Goal: Task Accomplishment & Management: Manage account settings

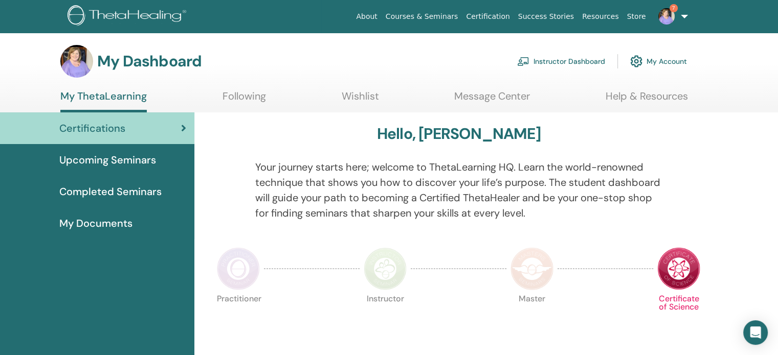
click at [569, 63] on link "Instructor Dashboard" at bounding box center [561, 61] width 88 height 22
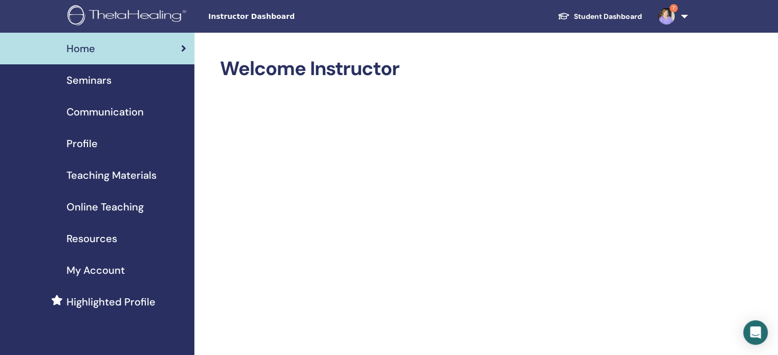
click at [92, 173] on span "Teaching Materials" at bounding box center [111, 175] width 90 height 15
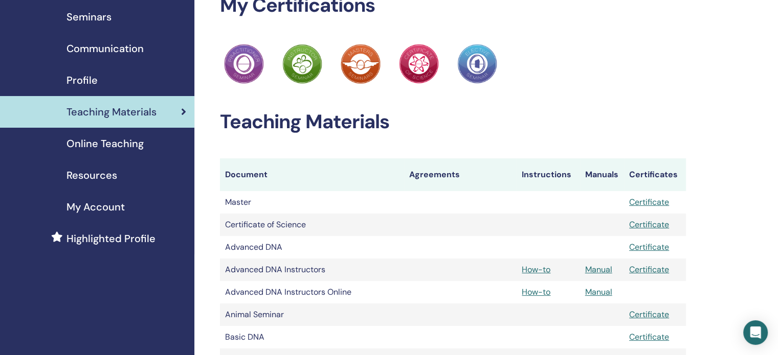
scroll to position [67, 0]
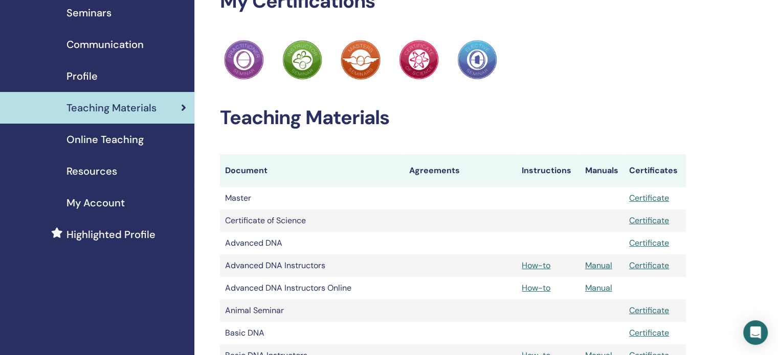
click at [135, 16] on div "Seminars" at bounding box center [97, 12] width 178 height 15
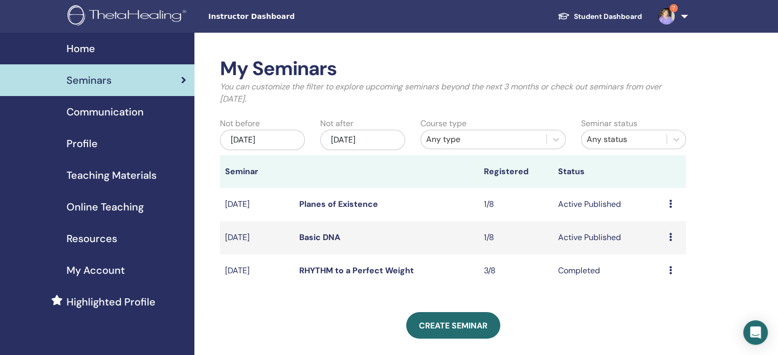
click at [669, 237] on icon at bounding box center [670, 237] width 3 height 8
click at [665, 243] on link "Preview" at bounding box center [657, 245] width 29 height 11
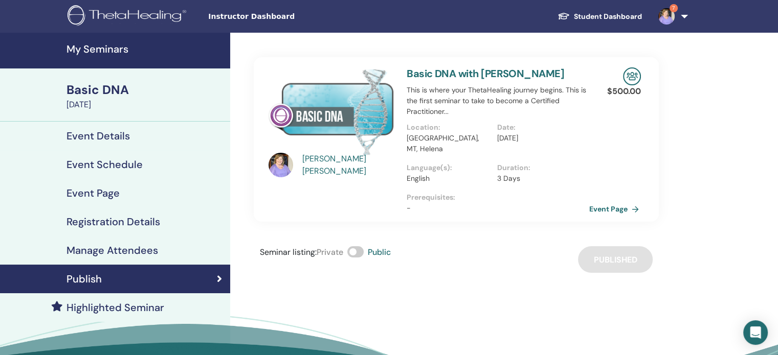
click at [622, 201] on link "Event Page" at bounding box center [616, 208] width 54 height 15
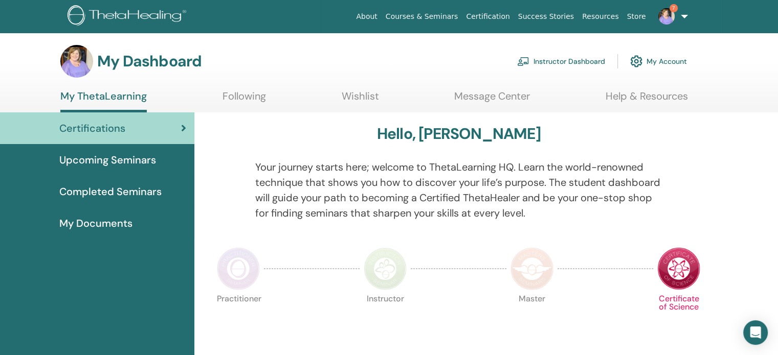
click at [563, 63] on link "Instructor Dashboard" at bounding box center [561, 61] width 88 height 22
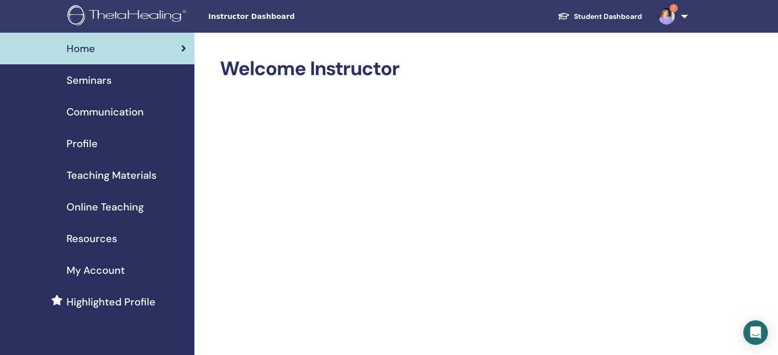
click at [104, 85] on span "Seminars" at bounding box center [88, 80] width 45 height 15
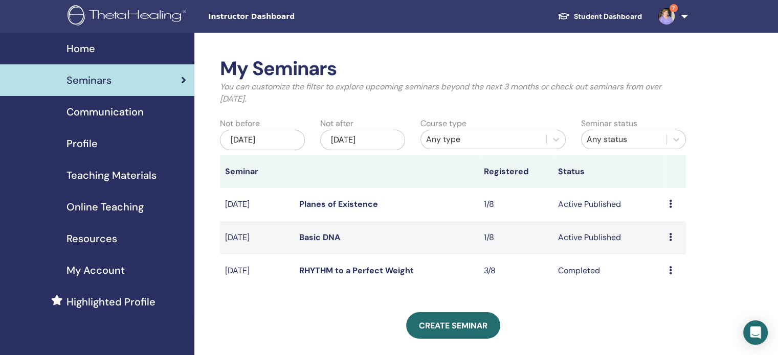
click at [672, 205] on div "Preview Edit Attendees Cancel" at bounding box center [675, 204] width 12 height 12
click at [669, 213] on link "Preview" at bounding box center [659, 213] width 29 height 11
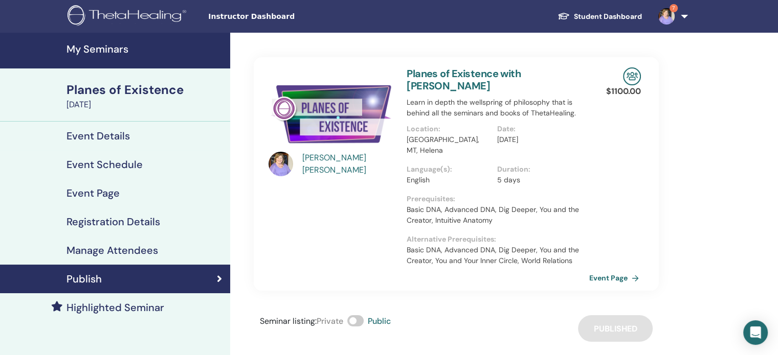
click at [599, 270] on link "Event Page" at bounding box center [616, 277] width 54 height 15
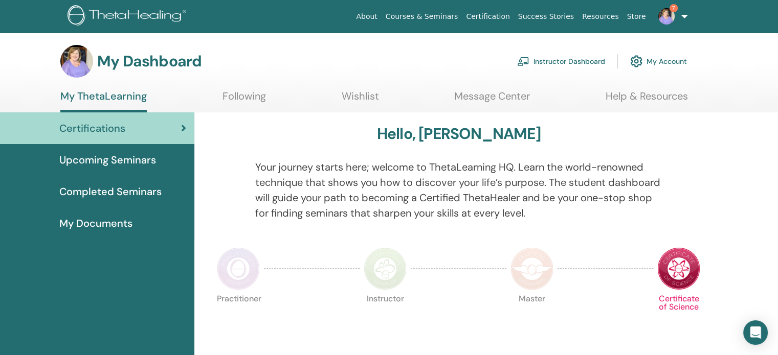
click at [563, 60] on link "Instructor Dashboard" at bounding box center [561, 61] width 88 height 22
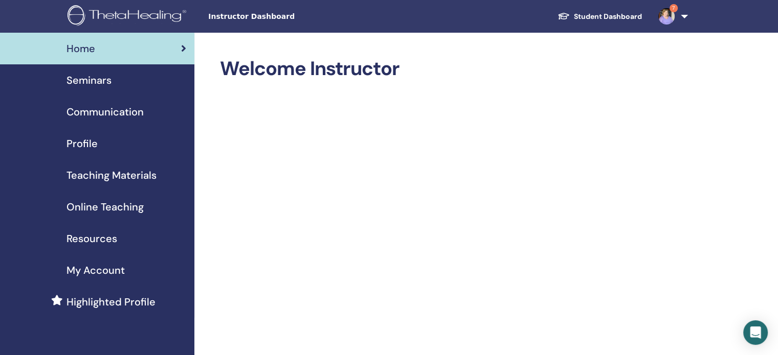
click at [82, 81] on span "Seminars" at bounding box center [88, 80] width 45 height 15
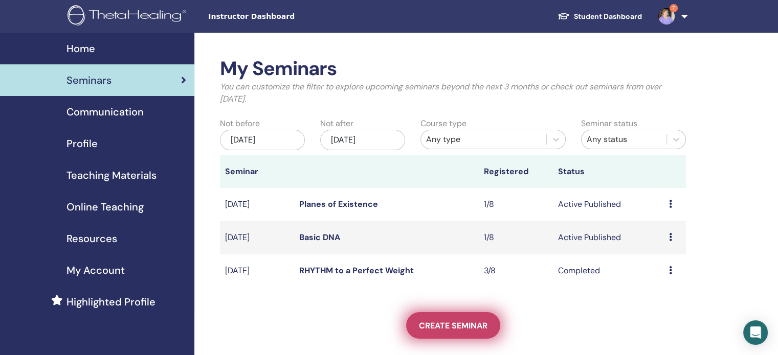
click at [458, 321] on span "Create seminar" at bounding box center [453, 326] width 69 height 11
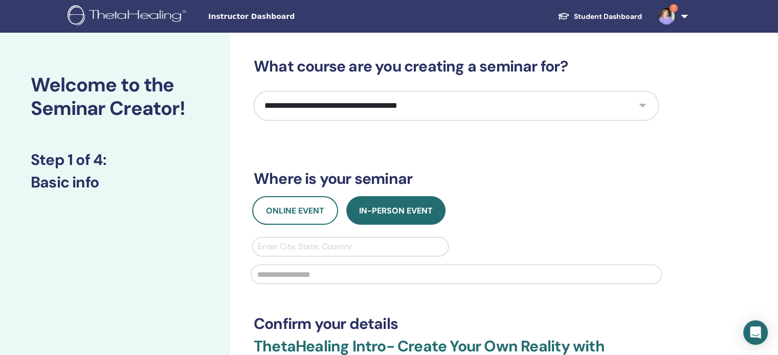
click at [455, 116] on select "**********" at bounding box center [456, 106] width 405 height 30
select select "**"
click at [254, 91] on select "**********" at bounding box center [456, 106] width 405 height 30
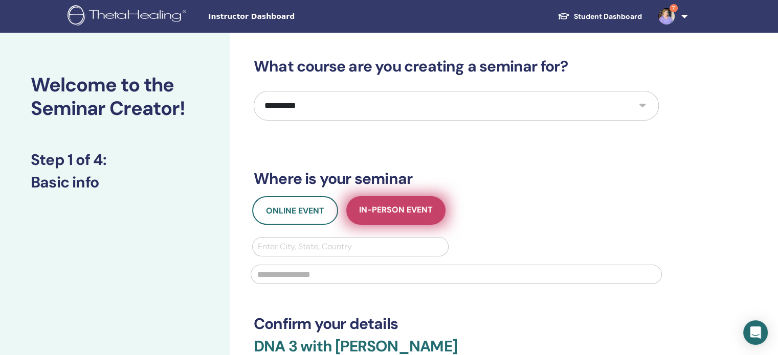
click at [405, 218] on button "In-Person Event" at bounding box center [395, 210] width 99 height 29
click at [383, 206] on span "In-Person Event" at bounding box center [396, 211] width 74 height 13
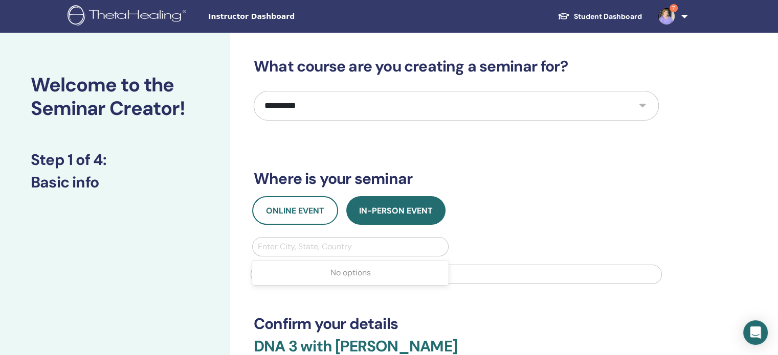
click at [359, 246] on div at bounding box center [350, 247] width 185 height 14
type input "******"
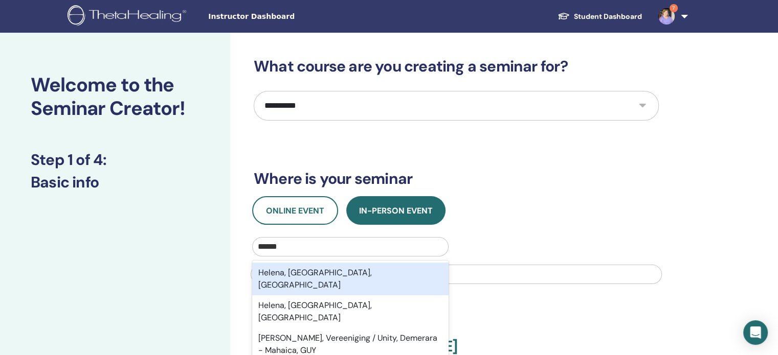
click at [347, 278] on div "Helena, [GEOGRAPHIC_DATA], [GEOGRAPHIC_DATA]" at bounding box center [350, 279] width 196 height 33
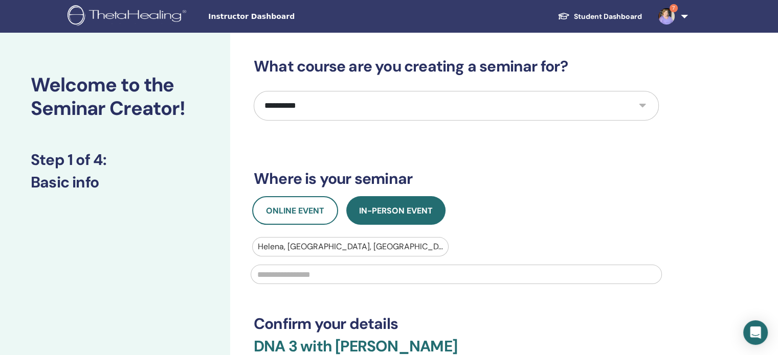
click at [347, 278] on input "text" at bounding box center [456, 274] width 411 height 19
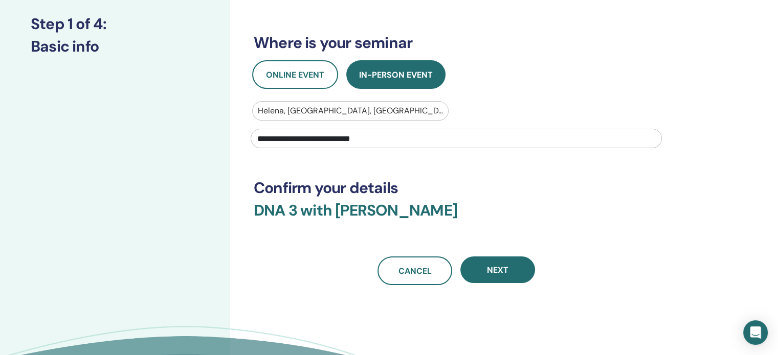
scroll to position [140, 0]
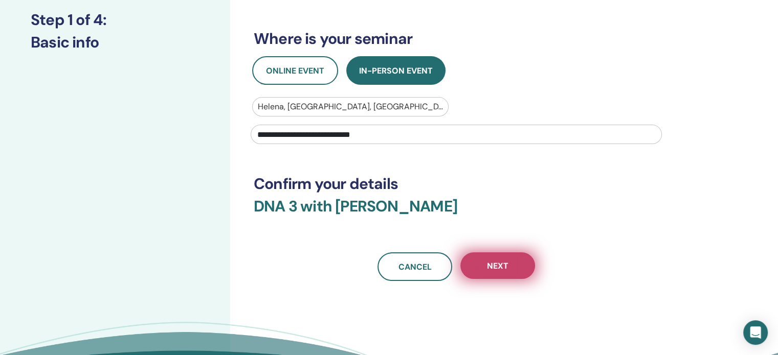
type input "**********"
click at [477, 257] on button "Next" at bounding box center [497, 266] width 75 height 27
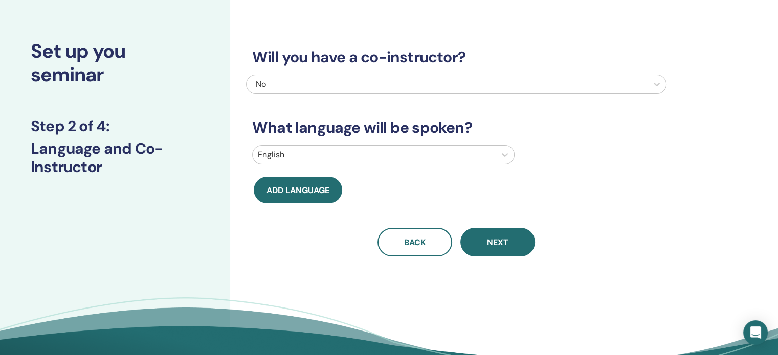
scroll to position [0, 0]
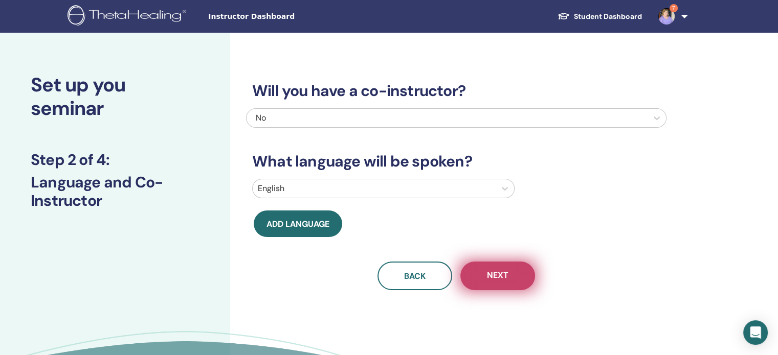
click at [495, 284] on button "Next" at bounding box center [497, 276] width 75 height 29
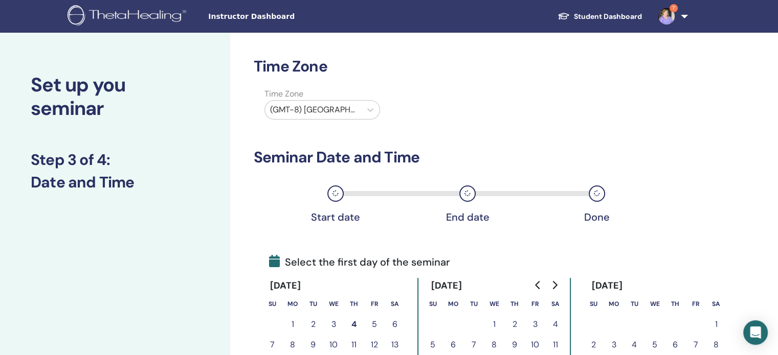
drag, startPoint x: 495, startPoint y: 284, endPoint x: 671, endPoint y: 115, distance: 243.4
click at [671, 115] on div "Time Zone Time Zone (GMT-8) [GEOGRAPHIC_DATA]/[US_STATE] Seminar Date and Time …" at bounding box center [489, 337] width 518 height 609
click at [719, 99] on div "Time Zone Time Zone (GMT-8) [GEOGRAPHIC_DATA]/[US_STATE] Seminar Date and Time …" at bounding box center [489, 337] width 518 height 609
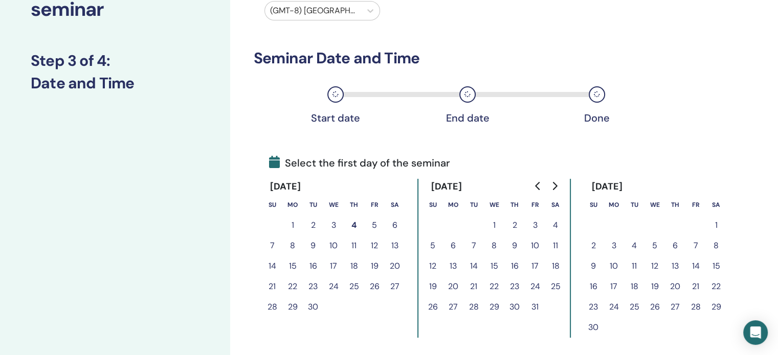
scroll to position [100, 0]
click at [453, 243] on button "6" at bounding box center [453, 245] width 20 height 20
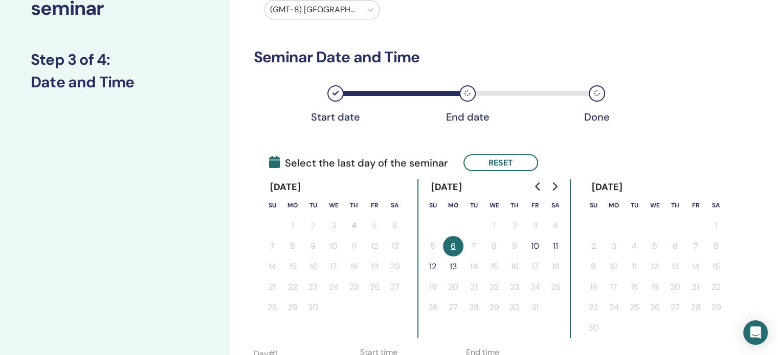
click at [538, 245] on button "10" at bounding box center [535, 246] width 20 height 20
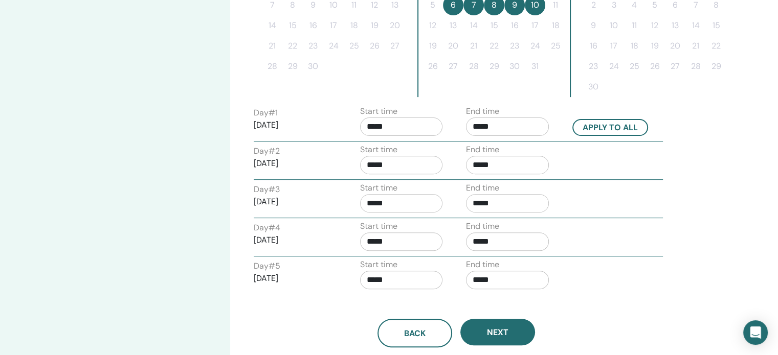
scroll to position [344, 0]
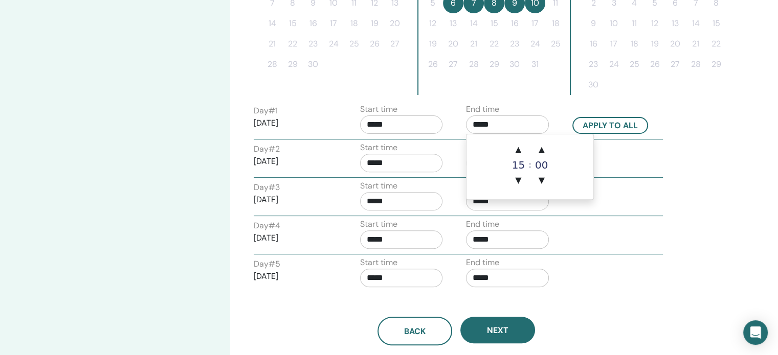
click at [508, 124] on input "*****" at bounding box center [507, 125] width 83 height 18
click at [519, 149] on span "▲" at bounding box center [518, 150] width 20 height 20
type input "*****"
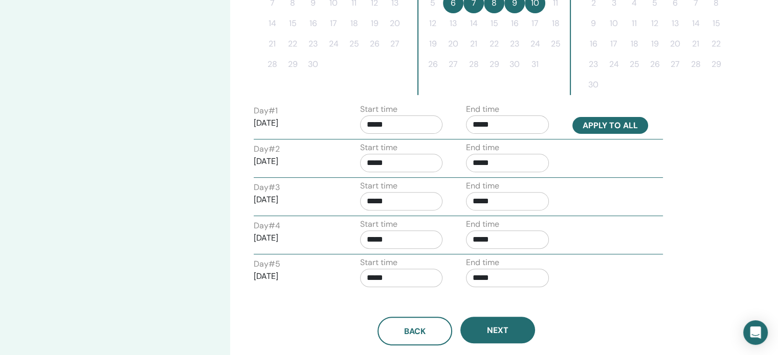
click at [595, 117] on button "Apply to all" at bounding box center [610, 125] width 76 height 17
type input "*****"
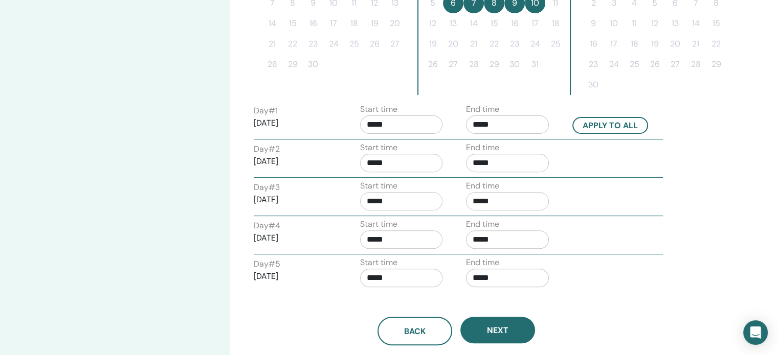
click at [505, 341] on div "Next" at bounding box center [497, 331] width 75 height 29
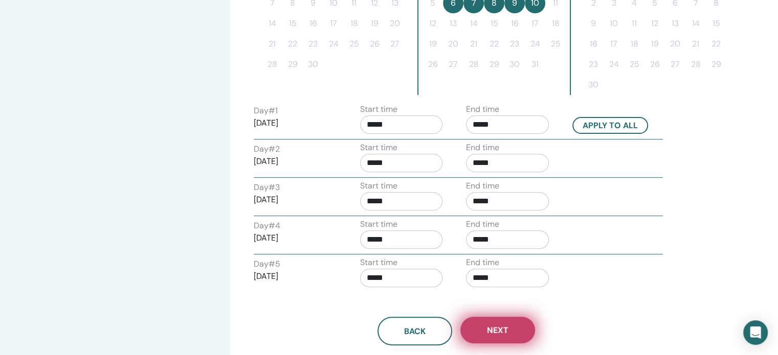
click at [505, 331] on span "Next" at bounding box center [497, 330] width 21 height 11
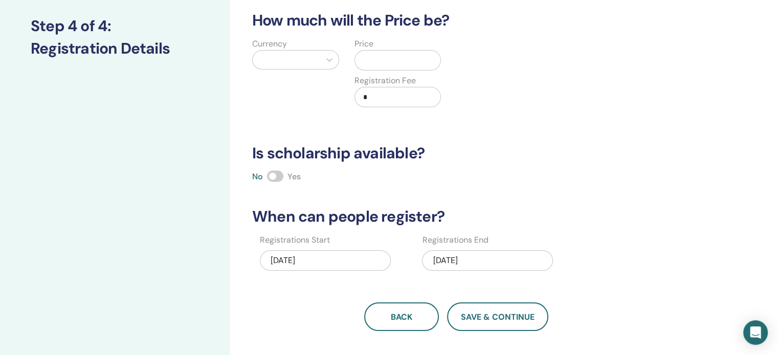
scroll to position [127, 0]
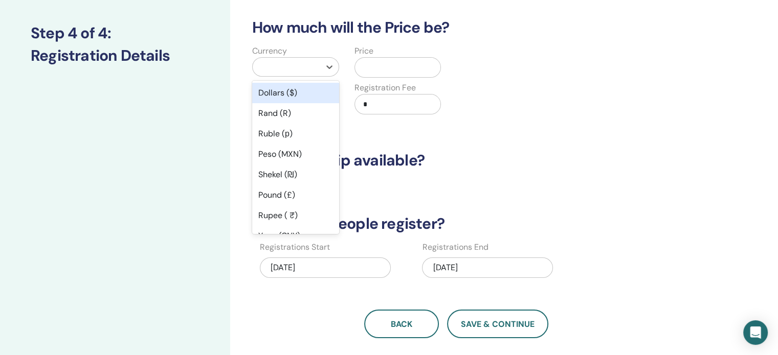
click at [317, 67] on div at bounding box center [286, 67] width 67 height 18
click at [295, 96] on div "Dollars ($)" at bounding box center [295, 93] width 87 height 20
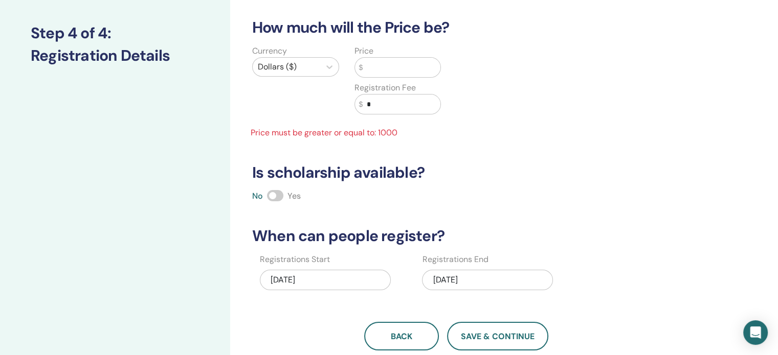
click at [378, 72] on input "text" at bounding box center [402, 67] width 78 height 19
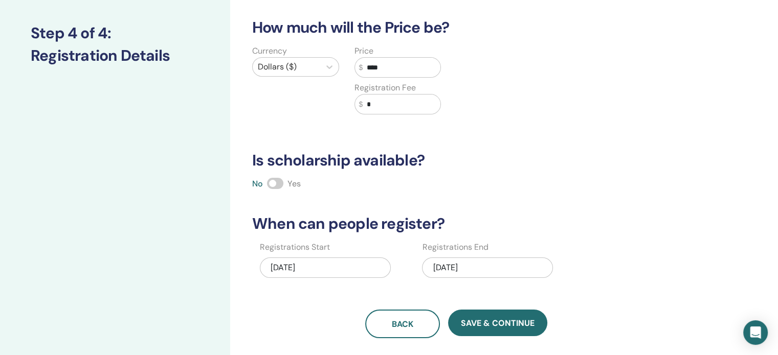
type input "****"
click at [381, 101] on input "*" at bounding box center [402, 104] width 78 height 19
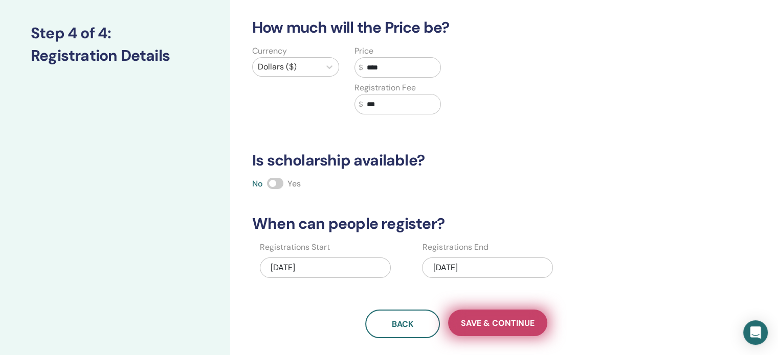
type input "***"
click at [499, 328] on button "Save & Continue" at bounding box center [497, 323] width 99 height 27
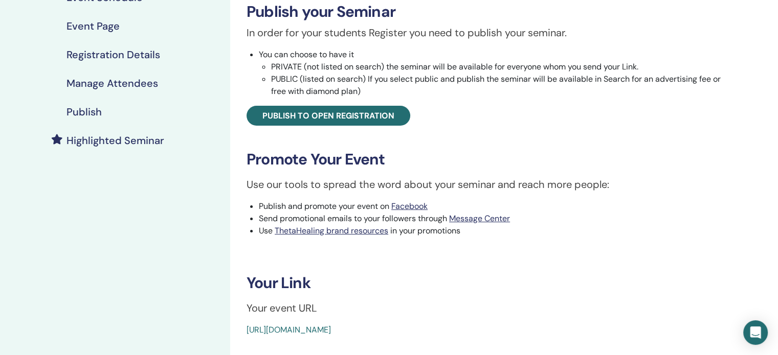
scroll to position [168, 0]
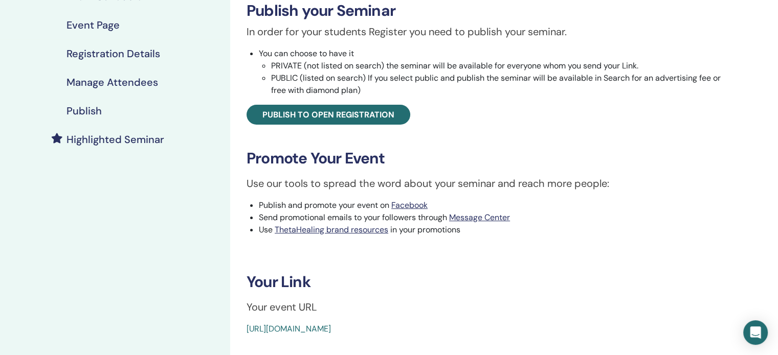
click at [316, 124] on div "DNA 3 Event Type In-Person Event Status Not Published Registrations 0/1 Publish…" at bounding box center [489, 112] width 506 height 446
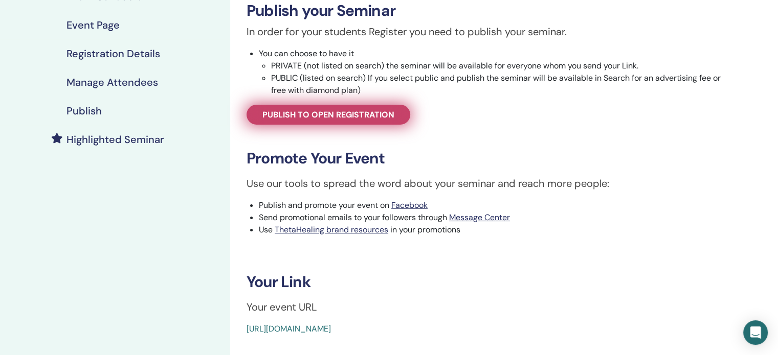
click at [315, 118] on span "Publish to open registration" at bounding box center [328, 114] width 132 height 11
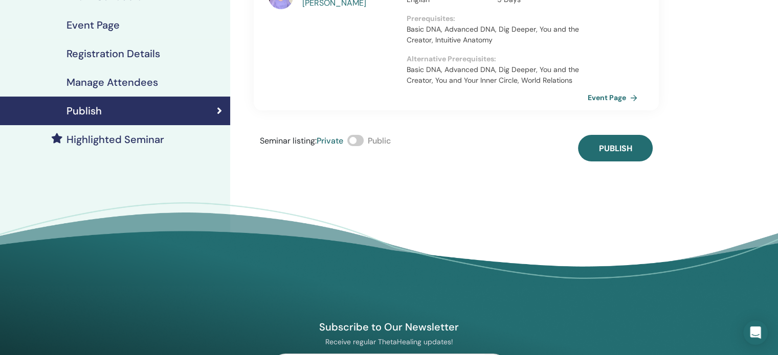
click at [360, 135] on span at bounding box center [355, 140] width 16 height 11
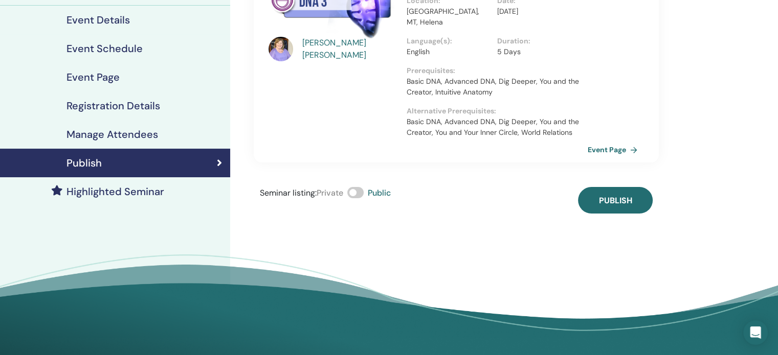
scroll to position [114, 0]
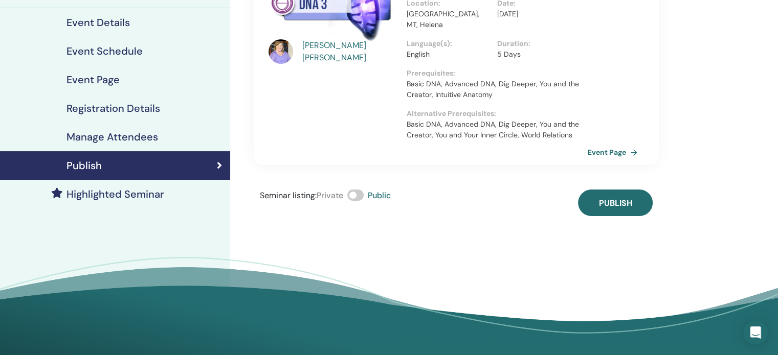
click at [104, 138] on h4 "Manage Attendees" at bounding box center [112, 137] width 92 height 12
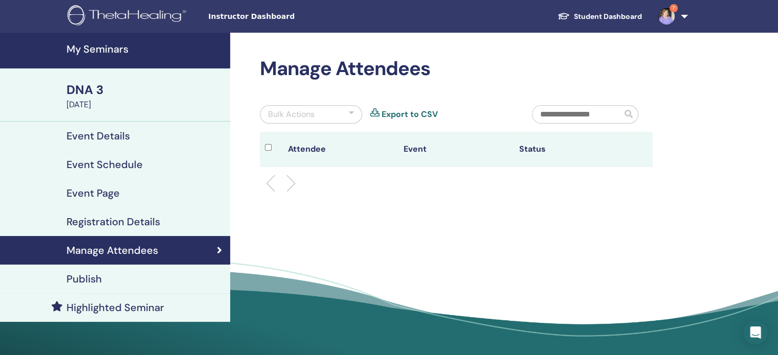
click at [115, 190] on h4 "Event Page" at bounding box center [92, 193] width 53 height 12
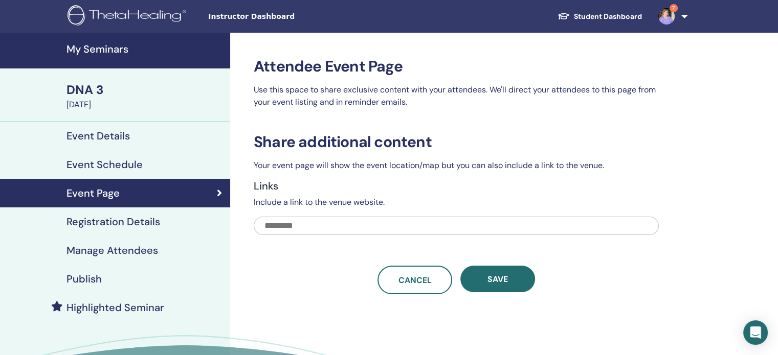
click at [119, 220] on h4 "Registration Details" at bounding box center [113, 222] width 94 height 12
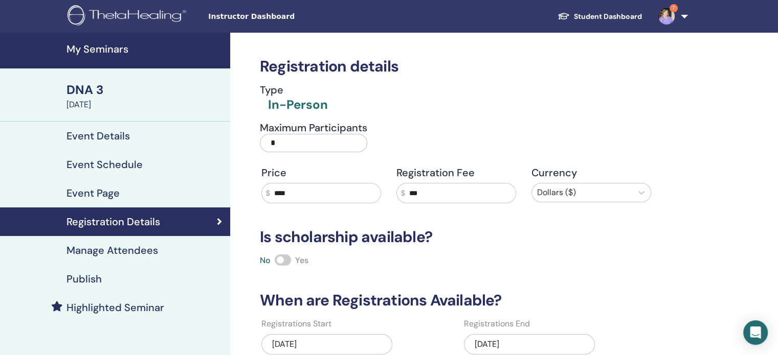
click at [303, 144] on input "*" at bounding box center [313, 143] width 107 height 18
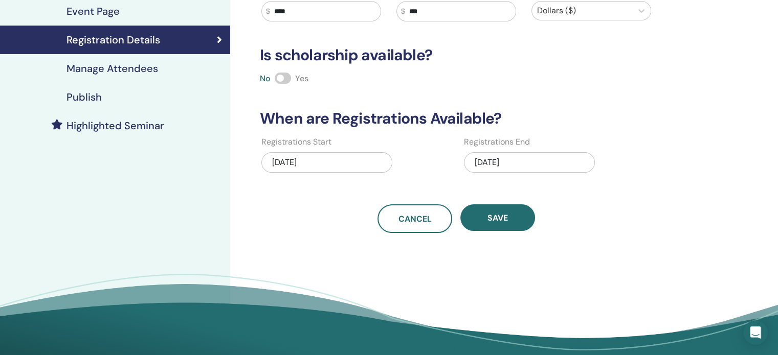
scroll to position [188, 0]
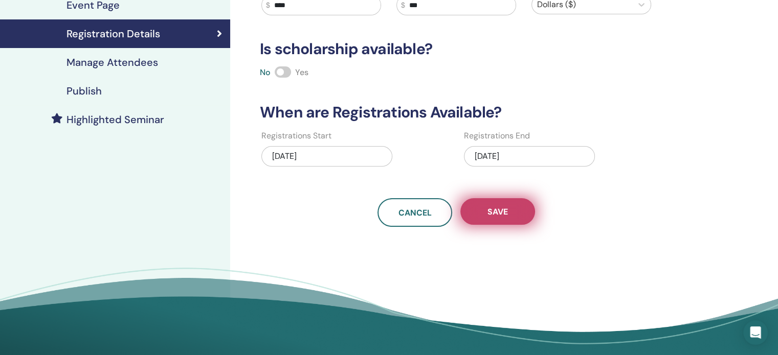
type input "*"
click at [502, 207] on span "Save" at bounding box center [497, 212] width 20 height 11
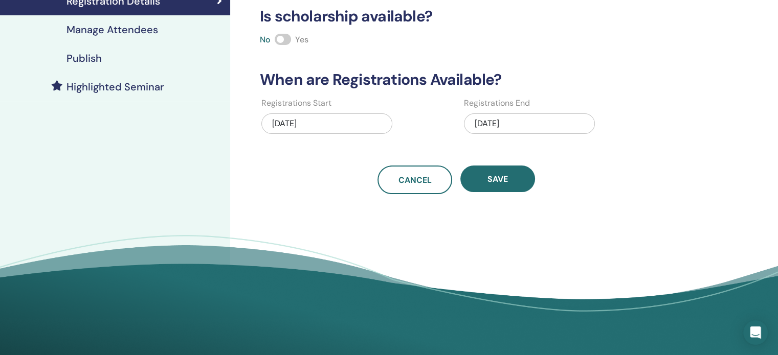
scroll to position [223, 0]
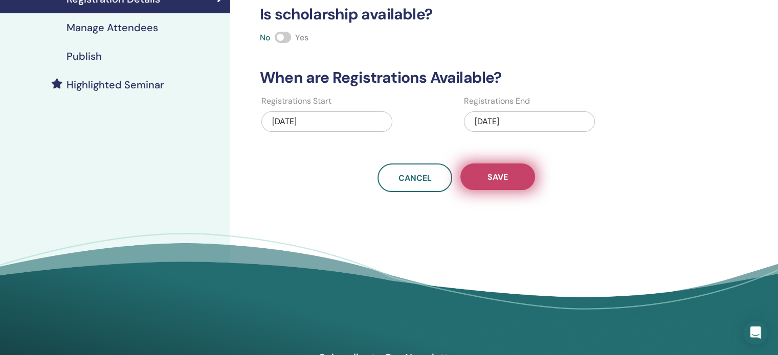
click at [516, 177] on button "Save" at bounding box center [497, 177] width 75 height 27
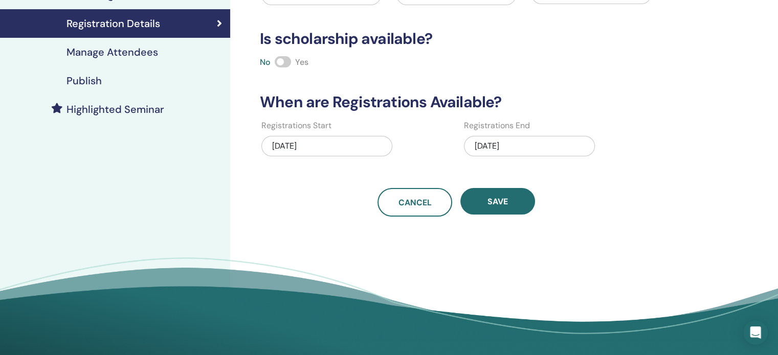
scroll to position [199, 0]
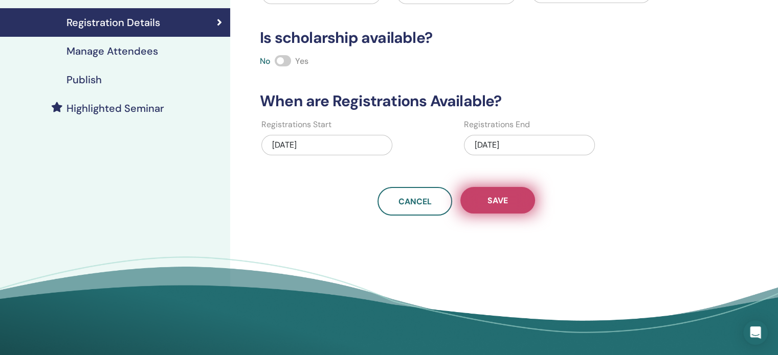
click at [522, 198] on button "Save" at bounding box center [497, 200] width 75 height 27
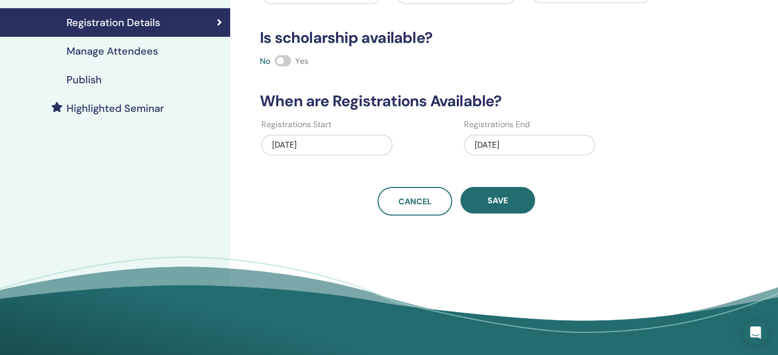
click at [88, 84] on h4 "Publish" at bounding box center [83, 80] width 35 height 12
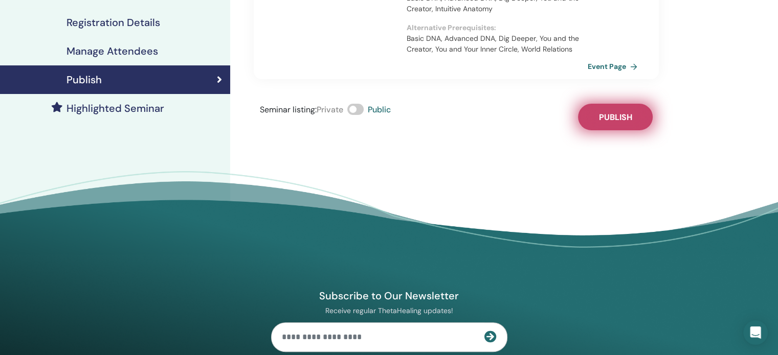
click at [614, 112] on span "Publish" at bounding box center [615, 117] width 33 height 11
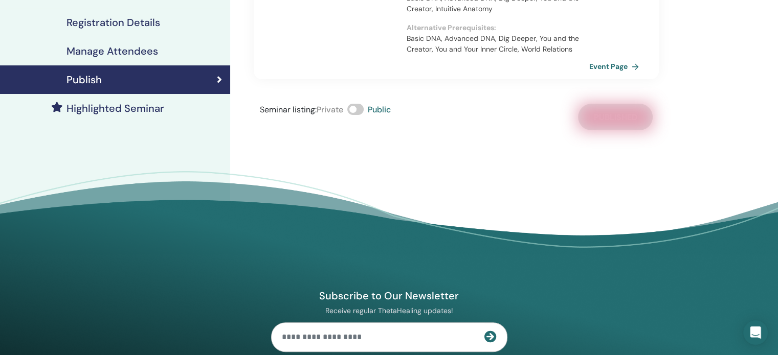
click at [615, 59] on link "Event Page" at bounding box center [616, 66] width 54 height 15
